Goal: Information Seeking & Learning: Learn about a topic

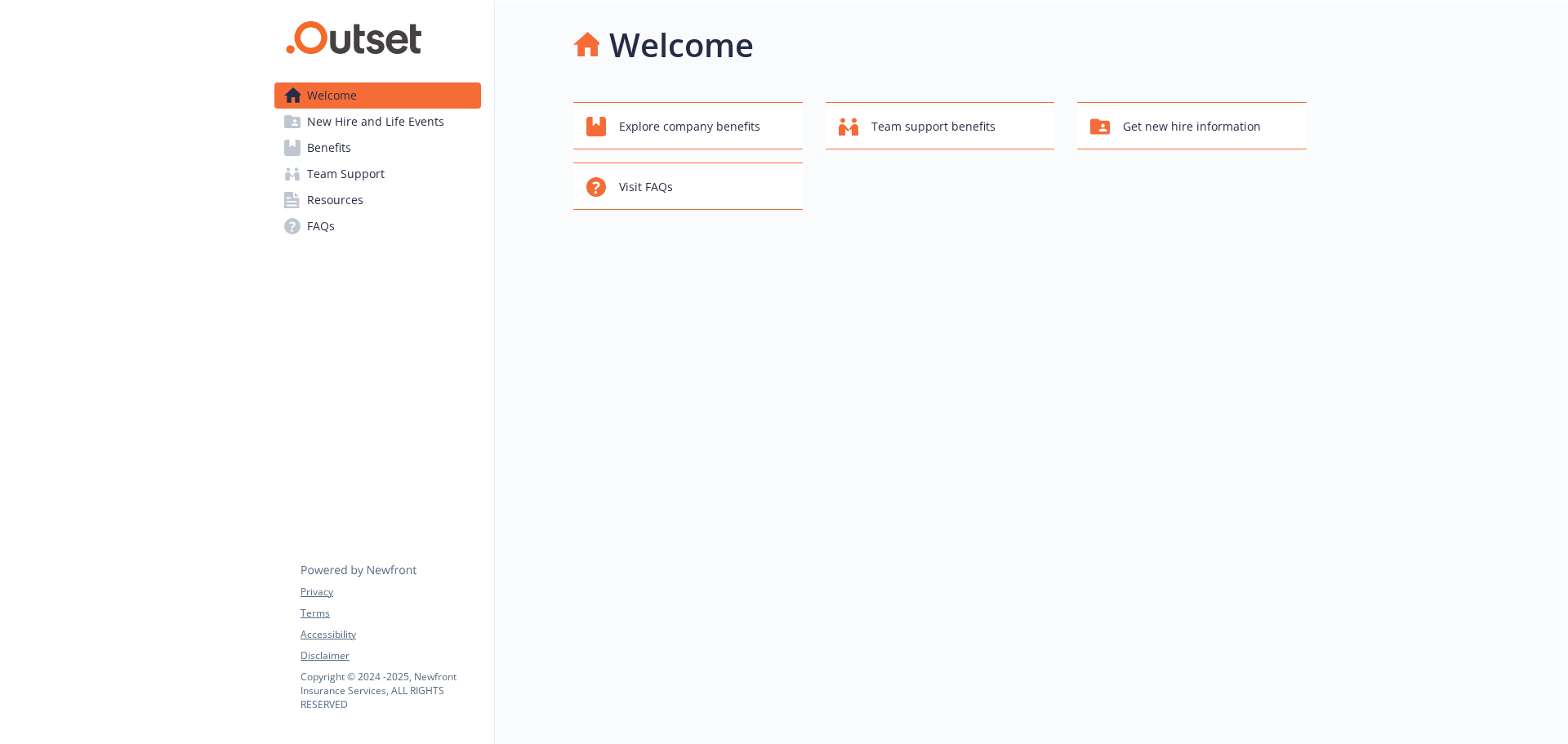
click at [391, 151] on link "Benefits" at bounding box center [377, 147] width 207 height 26
click at [374, 129] on span "New Hire and Life Events" at bounding box center [375, 121] width 137 height 26
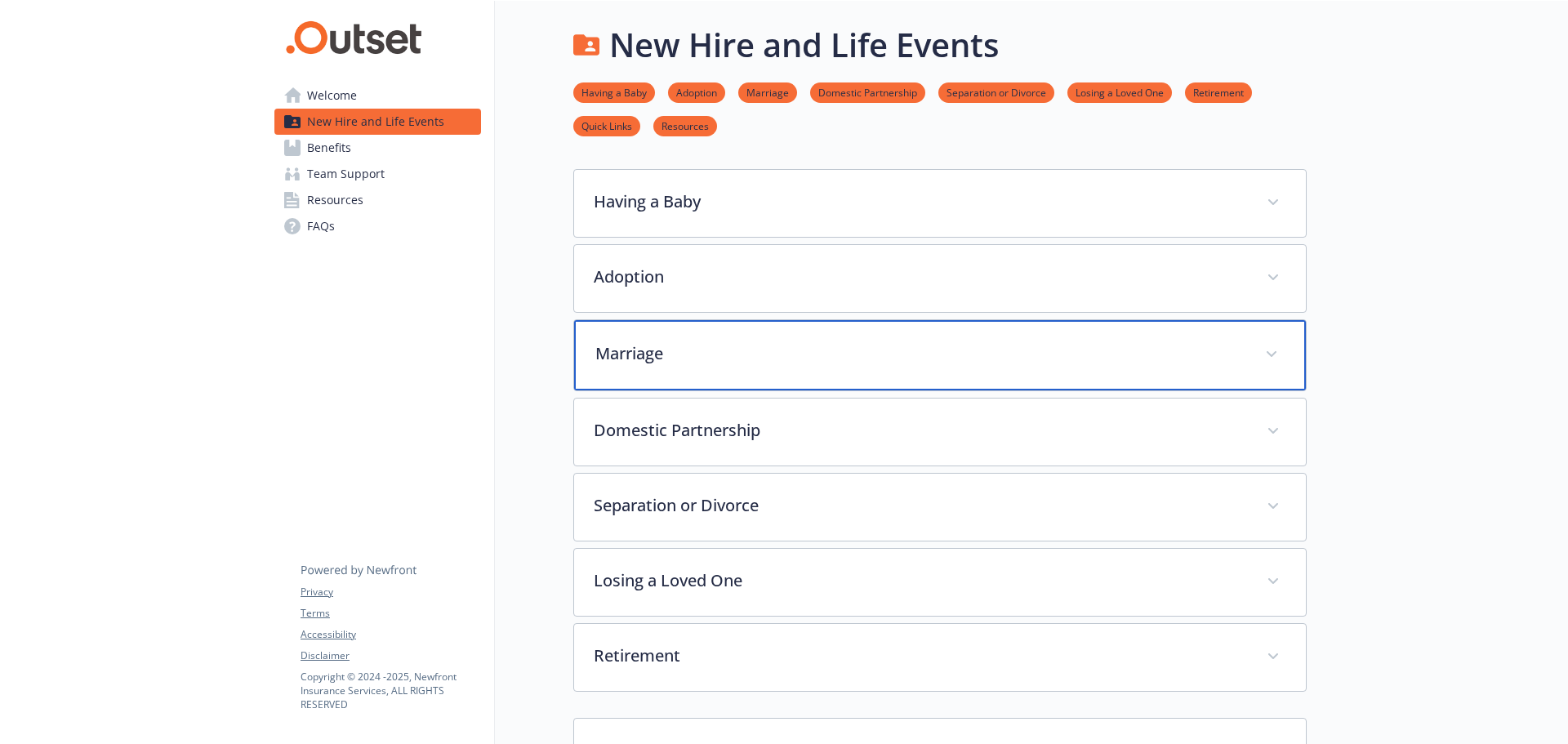
click at [708, 344] on p "Marriage" at bounding box center [920, 353] width 650 height 24
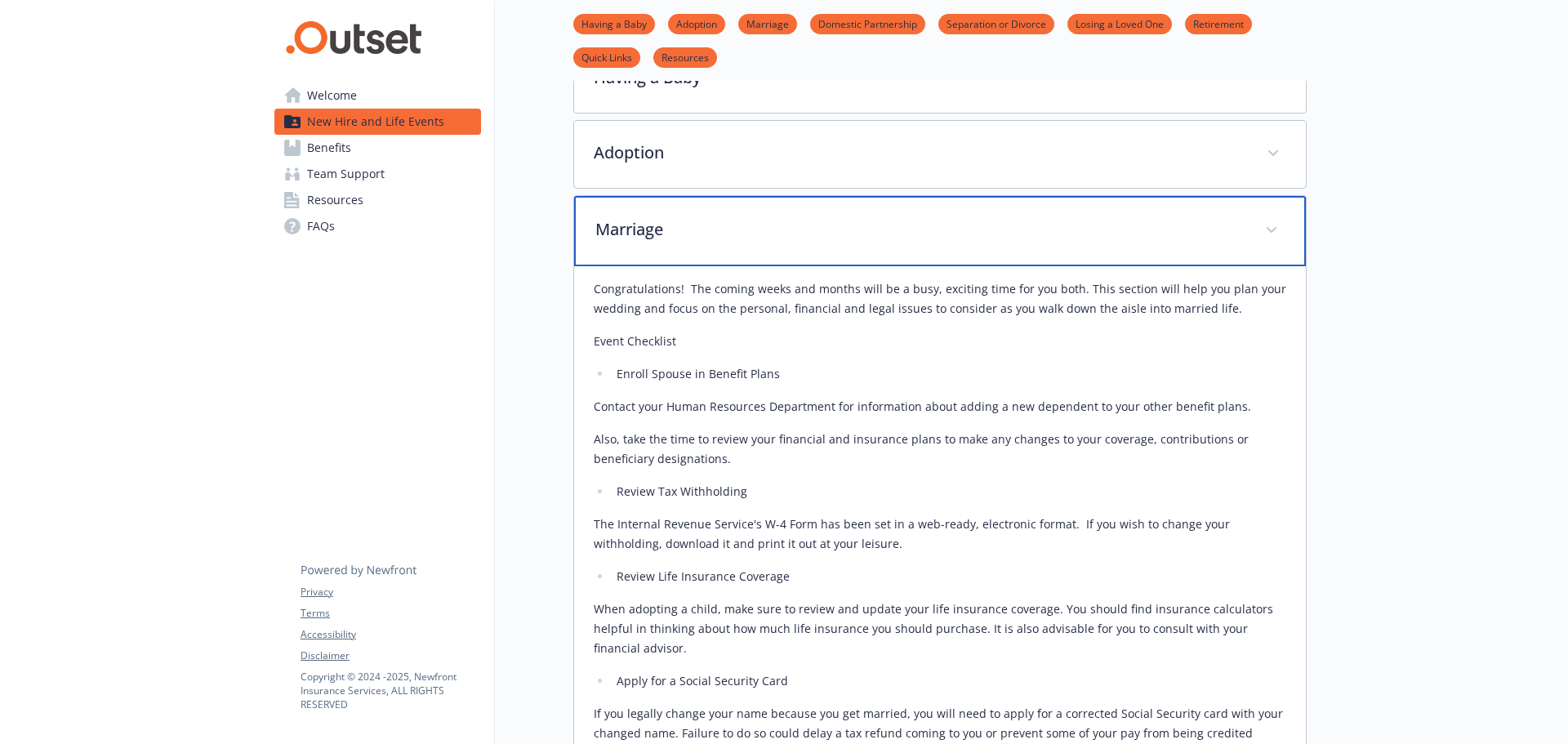
scroll to position [82, 0]
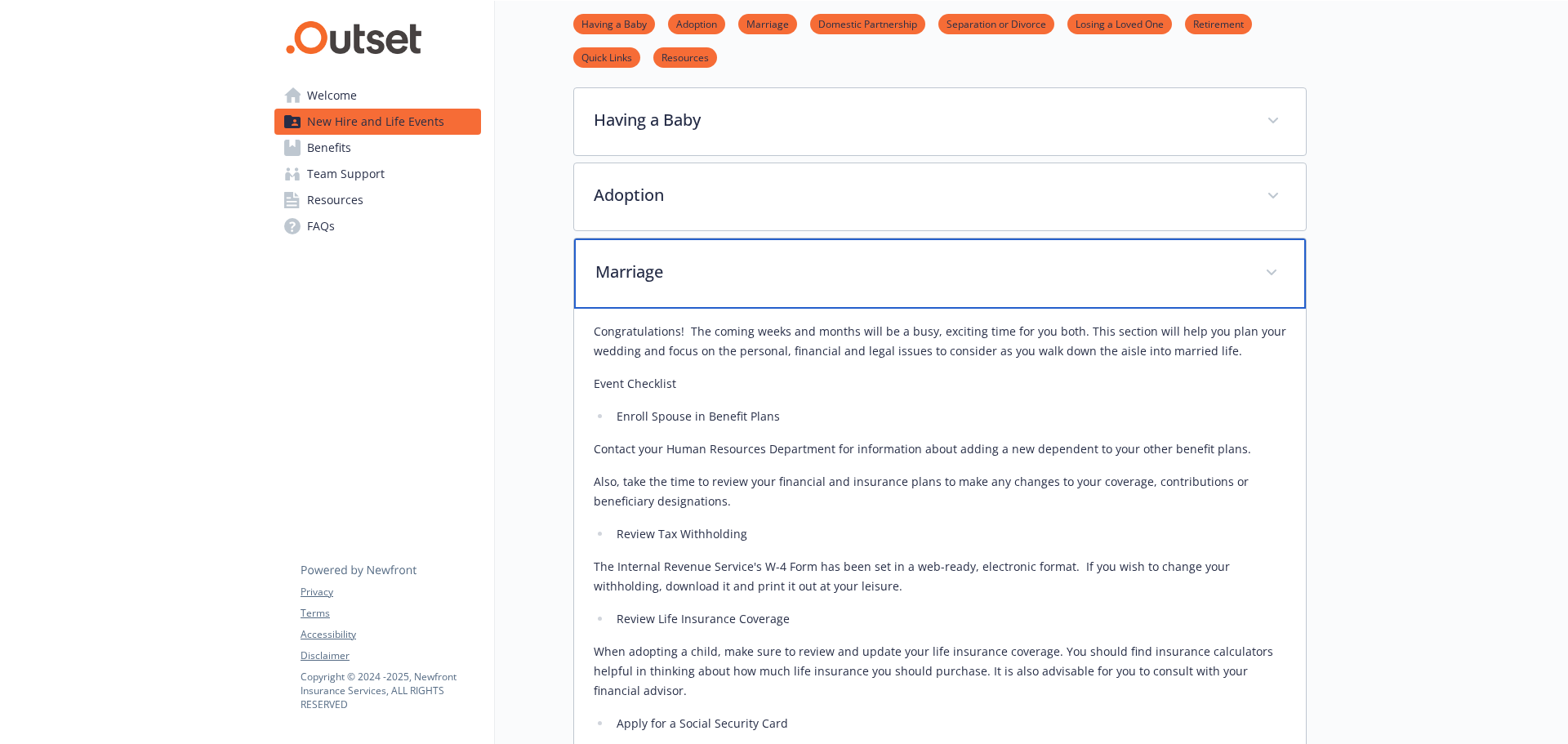
click at [721, 272] on p "Marriage" at bounding box center [920, 272] width 650 height 24
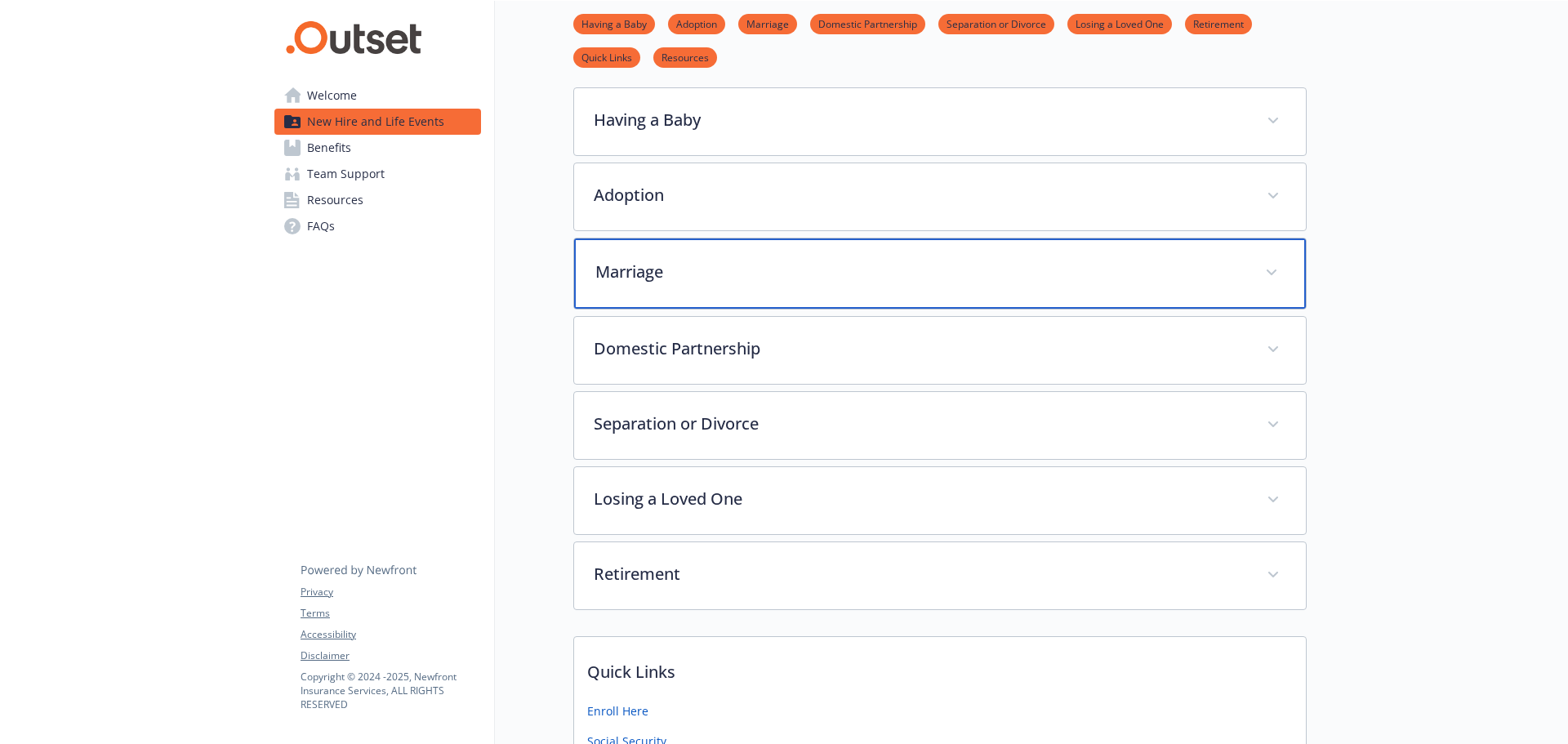
scroll to position [0, 0]
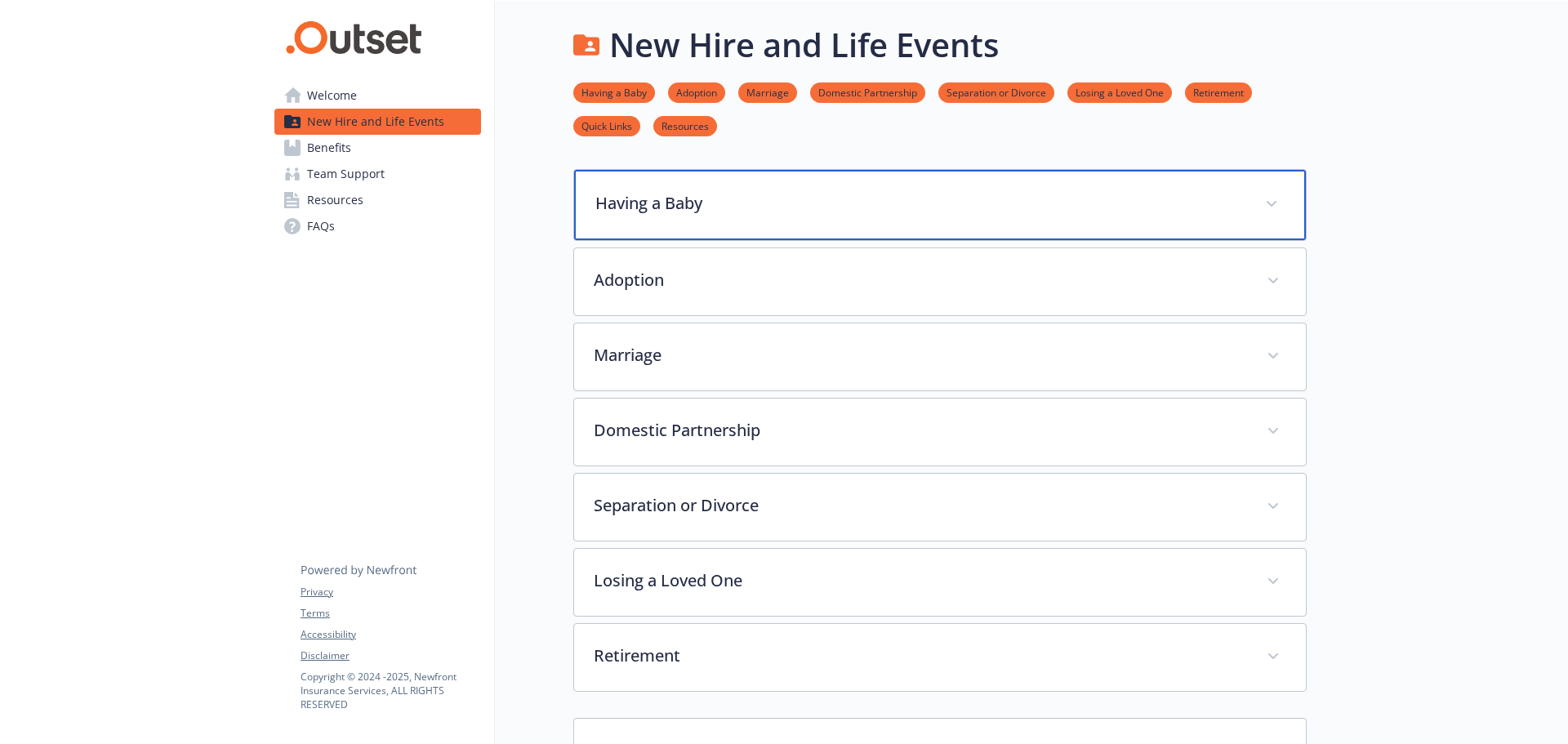
click at [742, 204] on p "Having a Baby" at bounding box center [920, 203] width 650 height 24
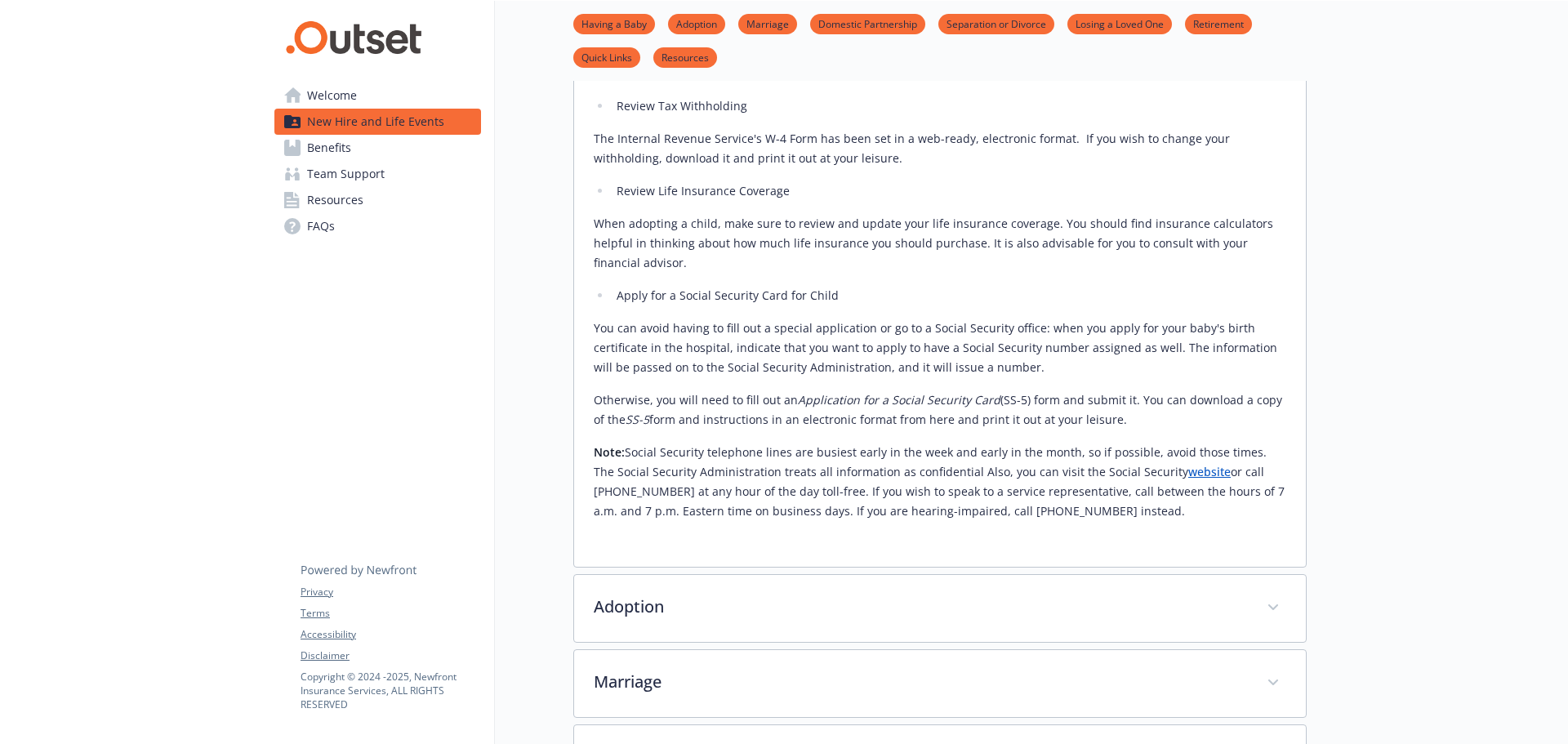
scroll to position [735, 0]
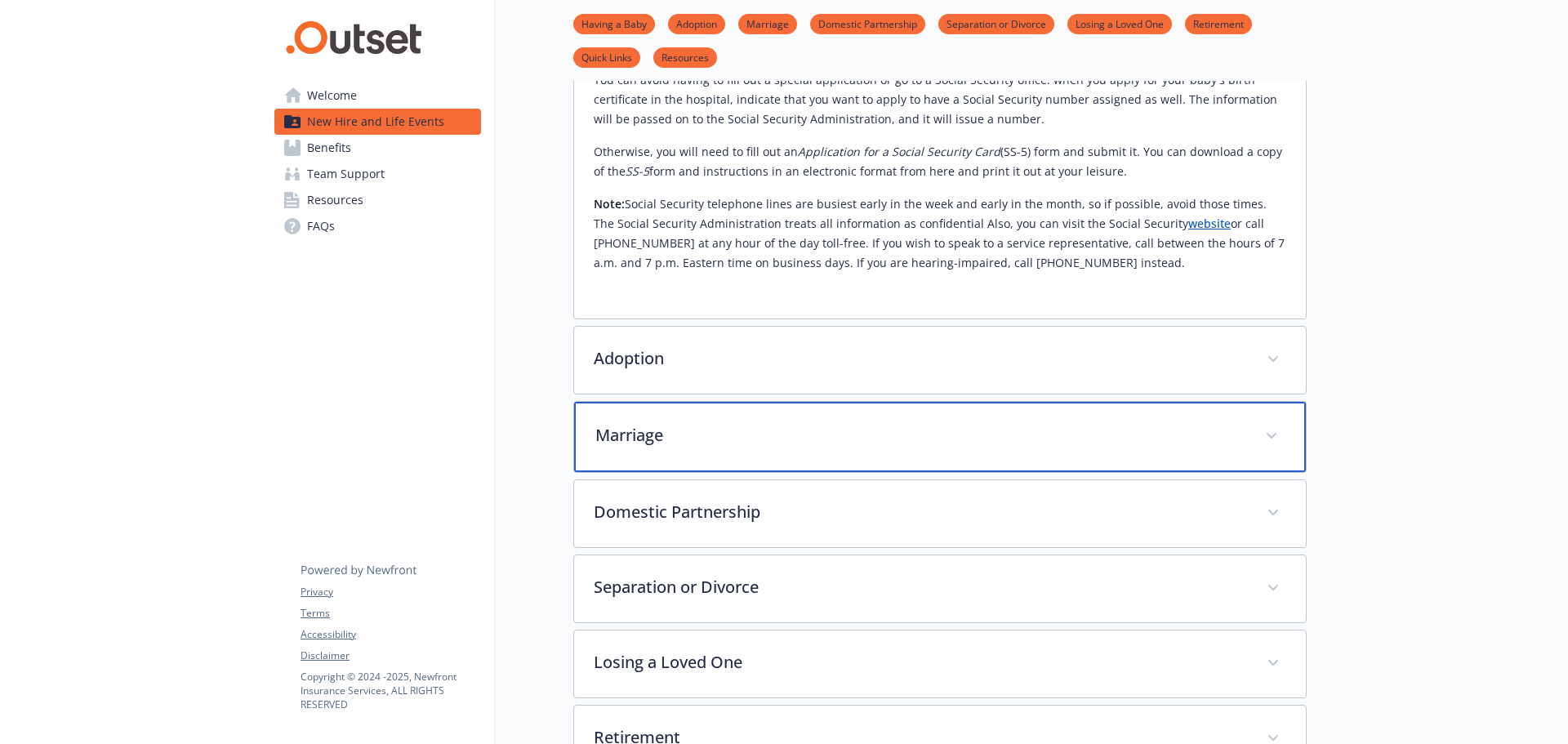
click at [747, 423] on p "Marriage" at bounding box center [920, 435] width 650 height 24
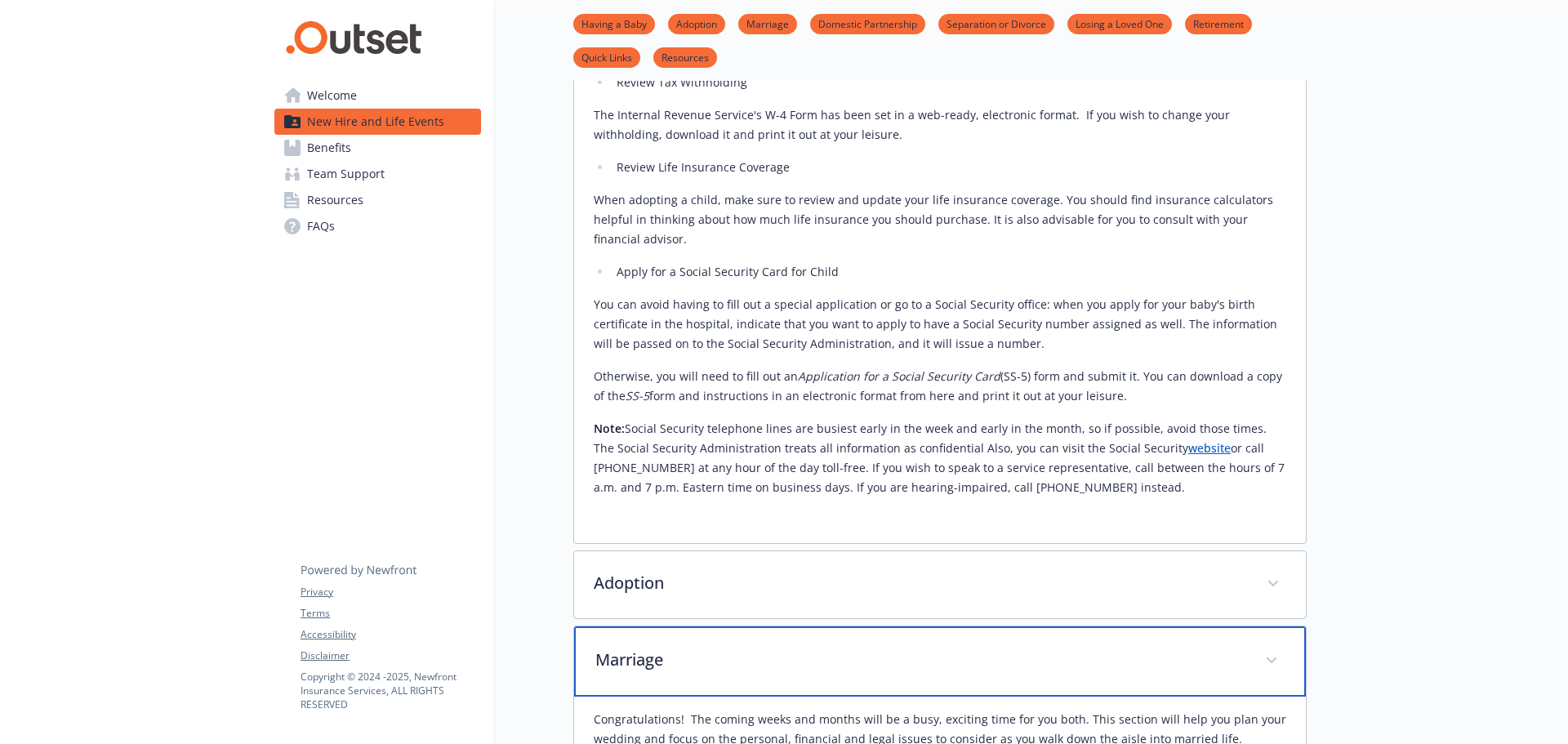
scroll to position [490, 0]
